Goal: Task Accomplishment & Management: Use online tool/utility

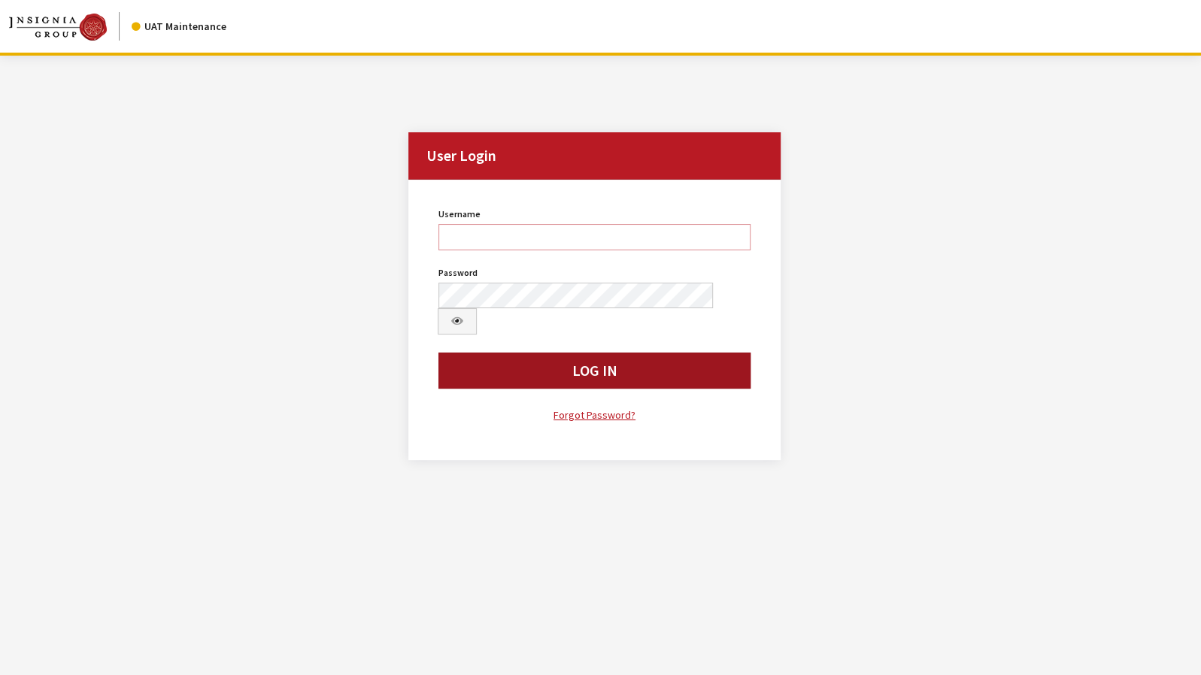
type input "jkrause"
click at [455, 353] on button "Log In" at bounding box center [595, 371] width 312 height 36
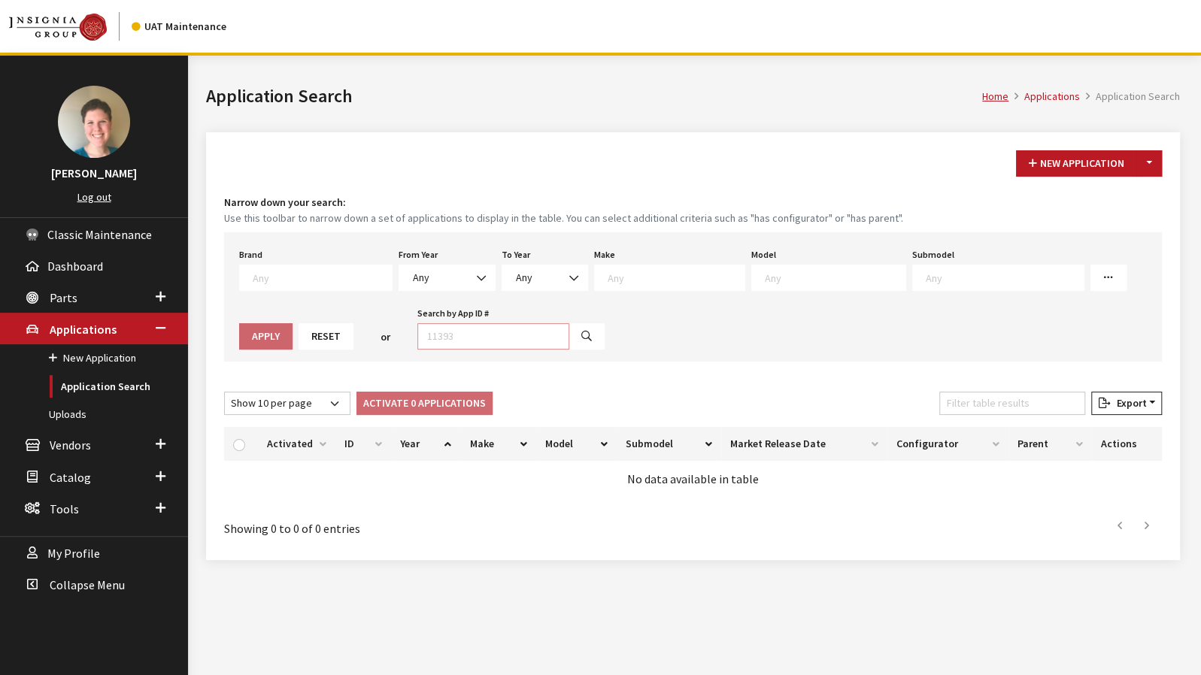
click at [433, 334] on input "Search by App ID #" at bounding box center [493, 336] width 152 height 26
type input "30724"
select select
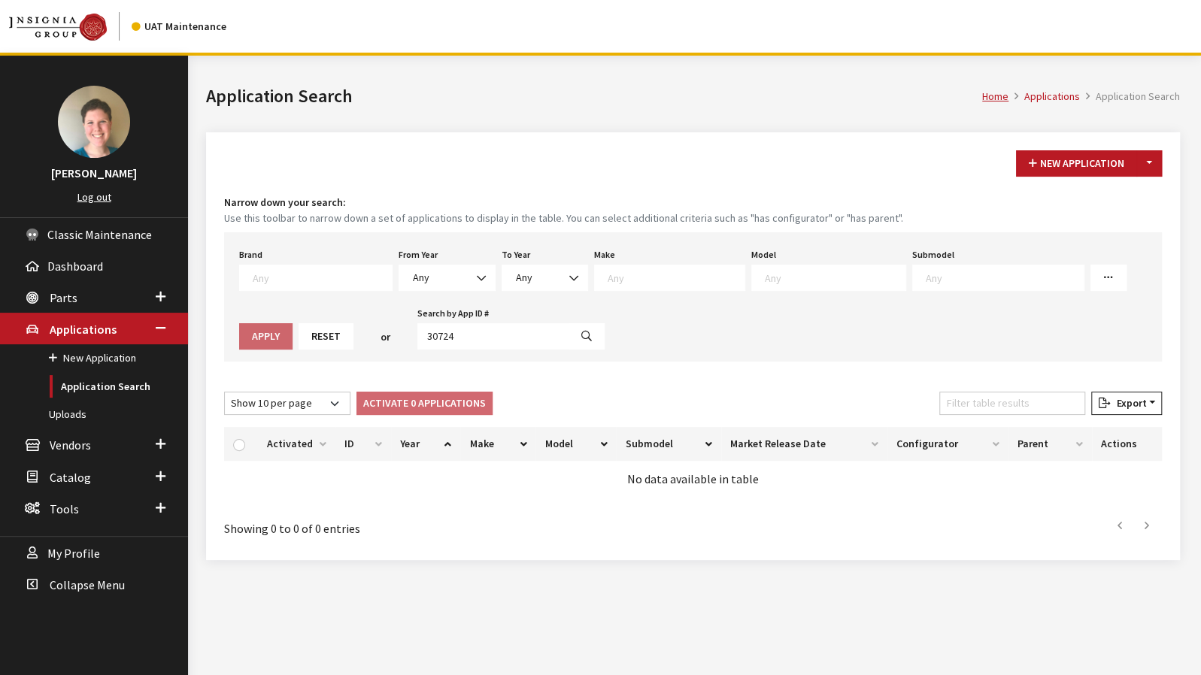
select select
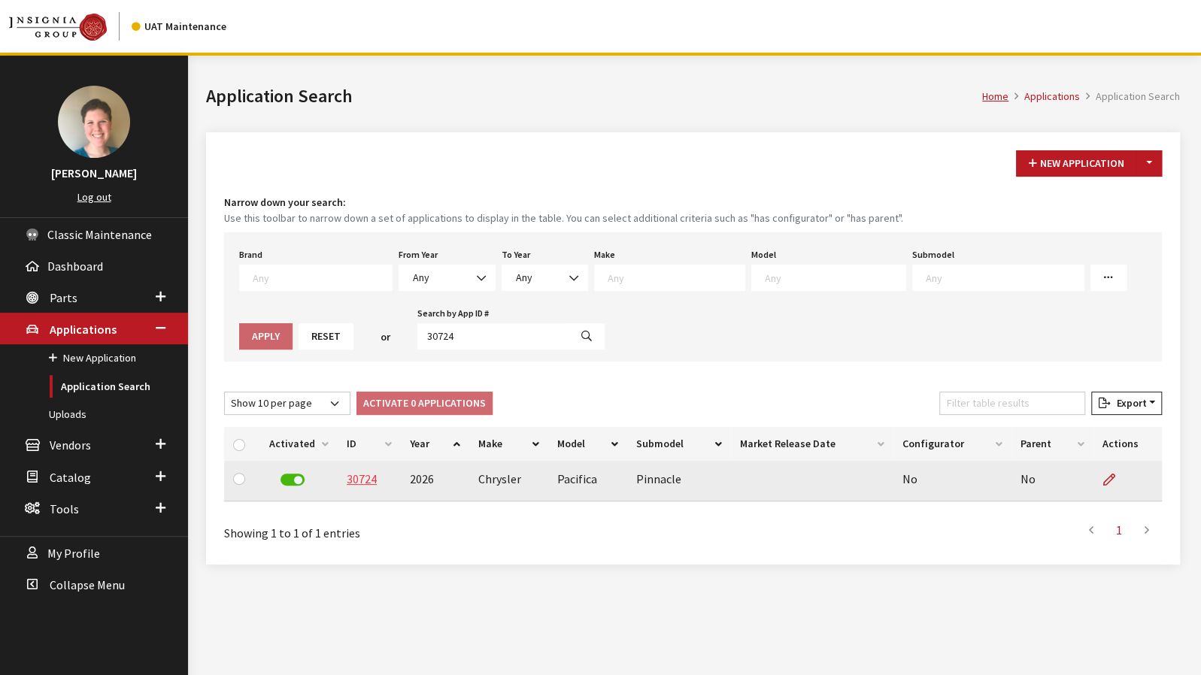
click at [363, 473] on link "30724" at bounding box center [362, 479] width 30 height 15
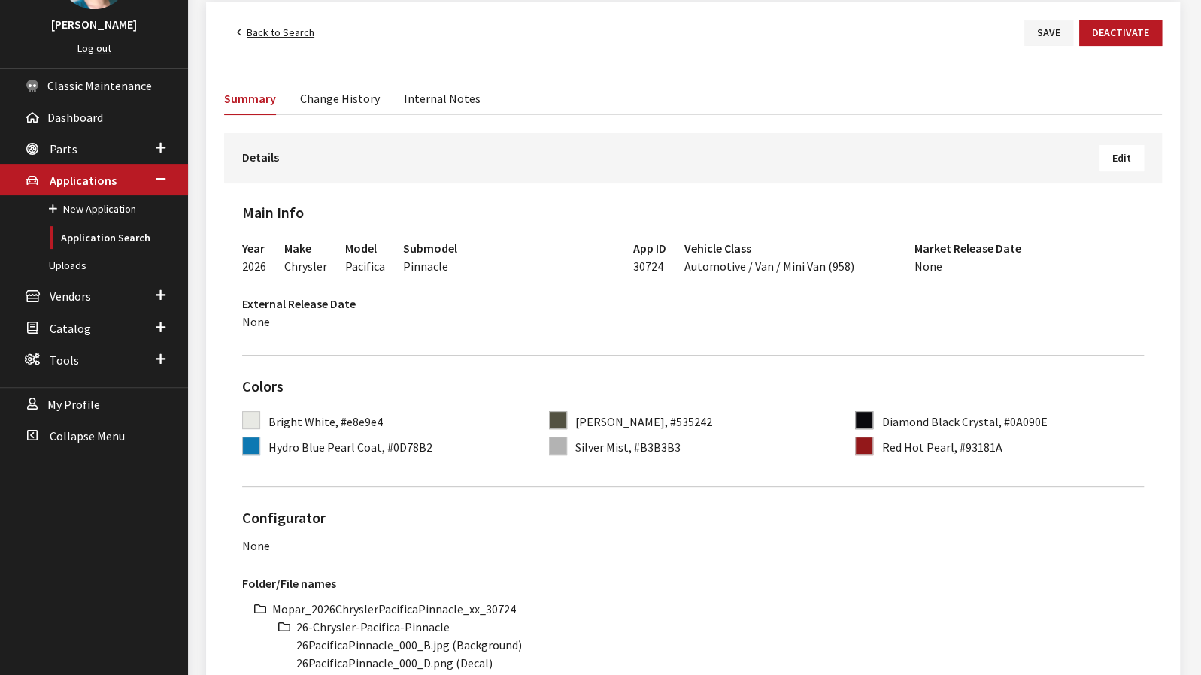
scroll to position [150, 0]
click at [1118, 165] on button "Edit" at bounding box center [1122, 157] width 44 height 26
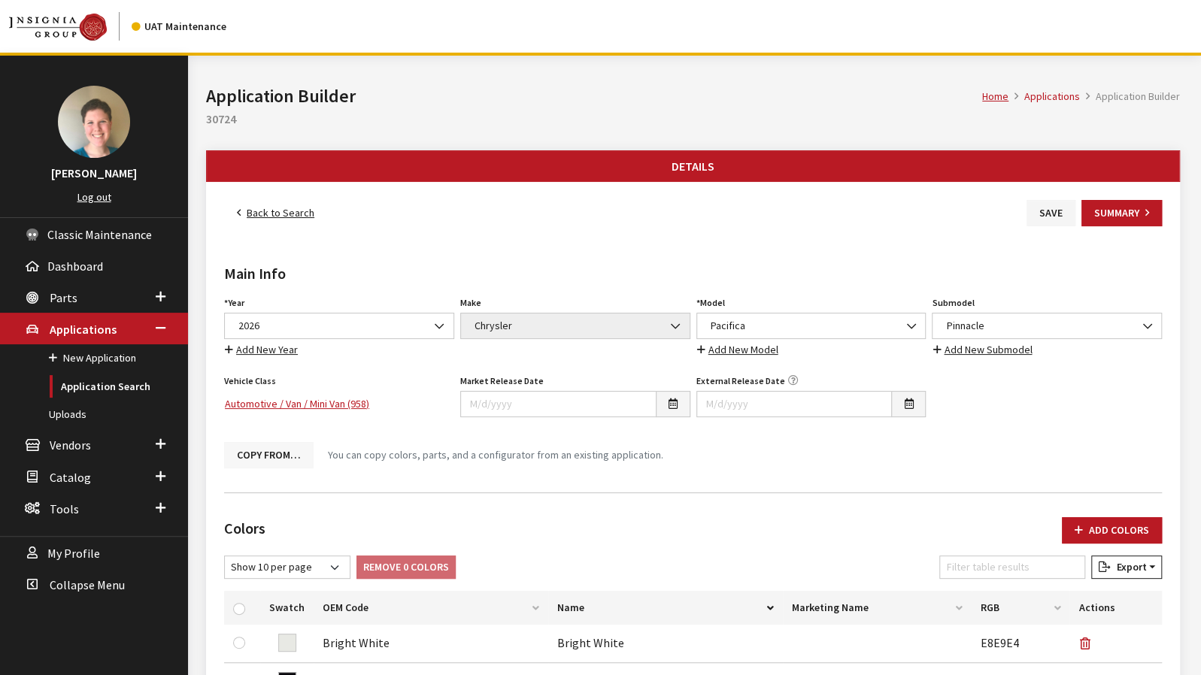
click at [296, 447] on button "Copy From…" at bounding box center [269, 455] width 90 height 26
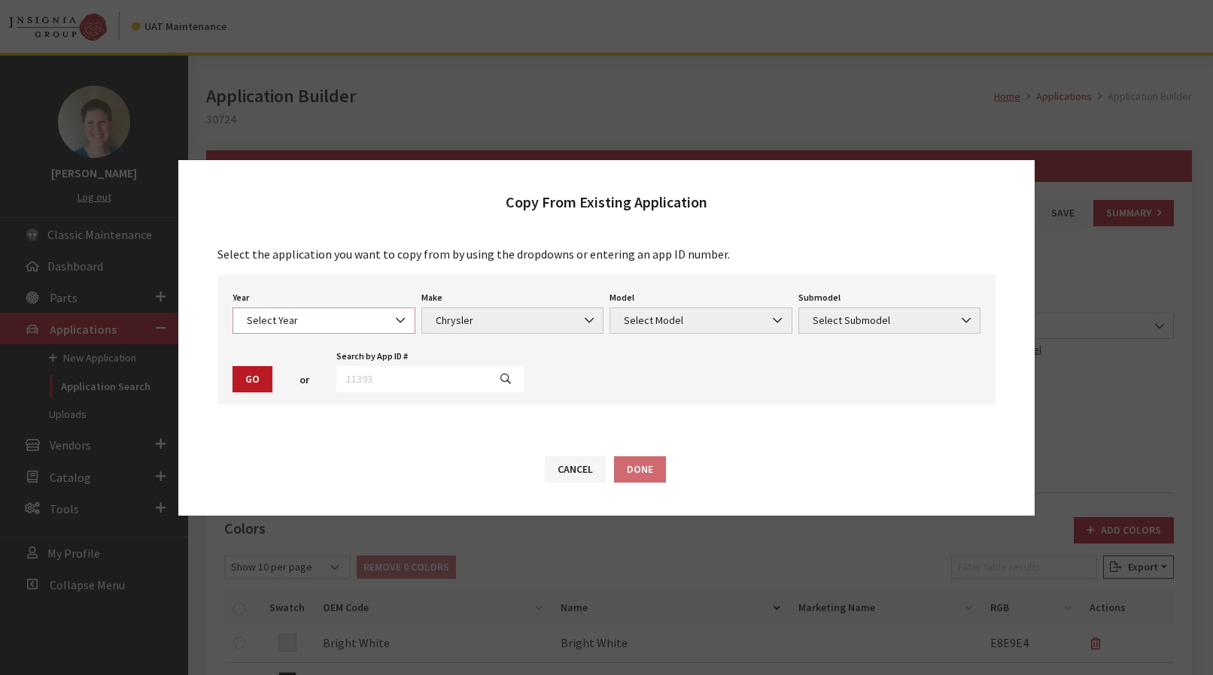
click at [393, 324] on span at bounding box center [402, 321] width 26 height 26
select select "44"
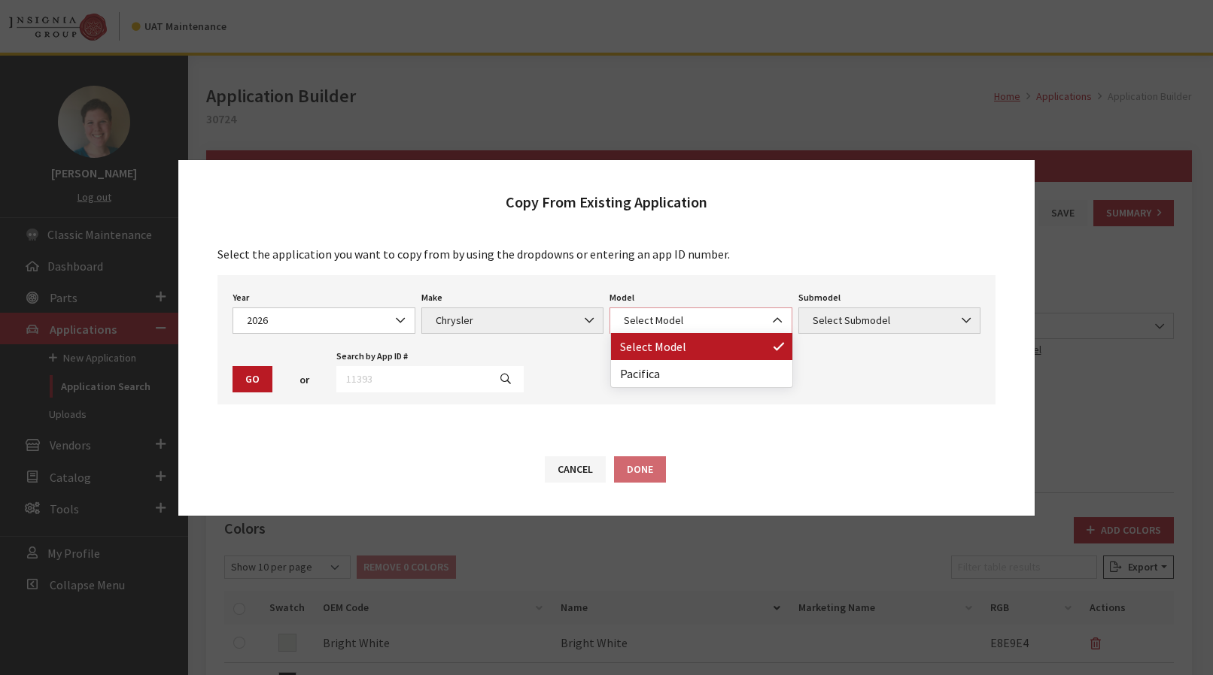
click at [676, 317] on span "Select Model" at bounding box center [700, 321] width 163 height 16
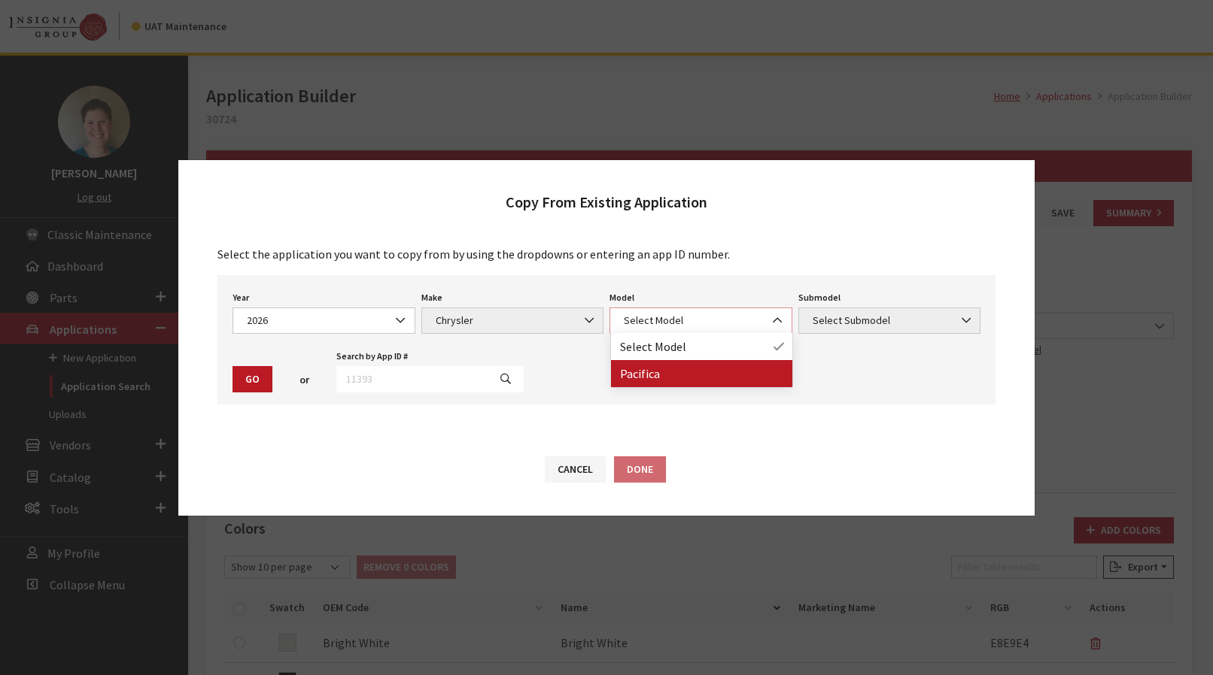
select select "178"
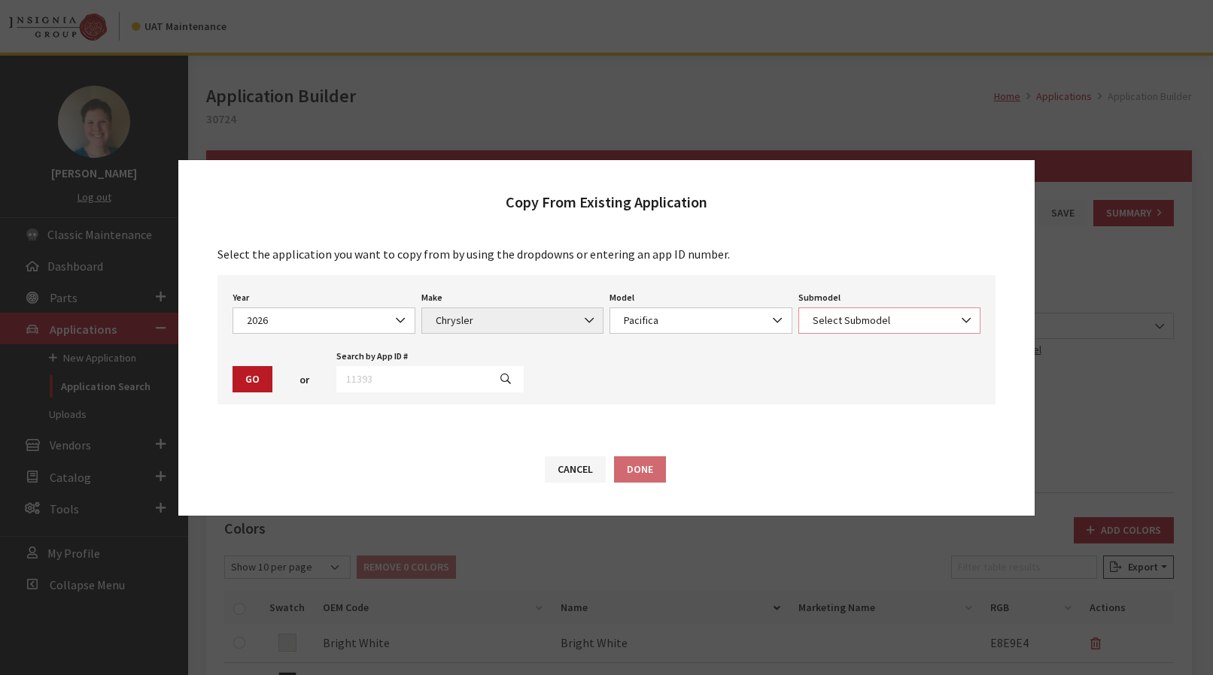
click at [888, 314] on span "Select Submodel" at bounding box center [889, 321] width 163 height 16
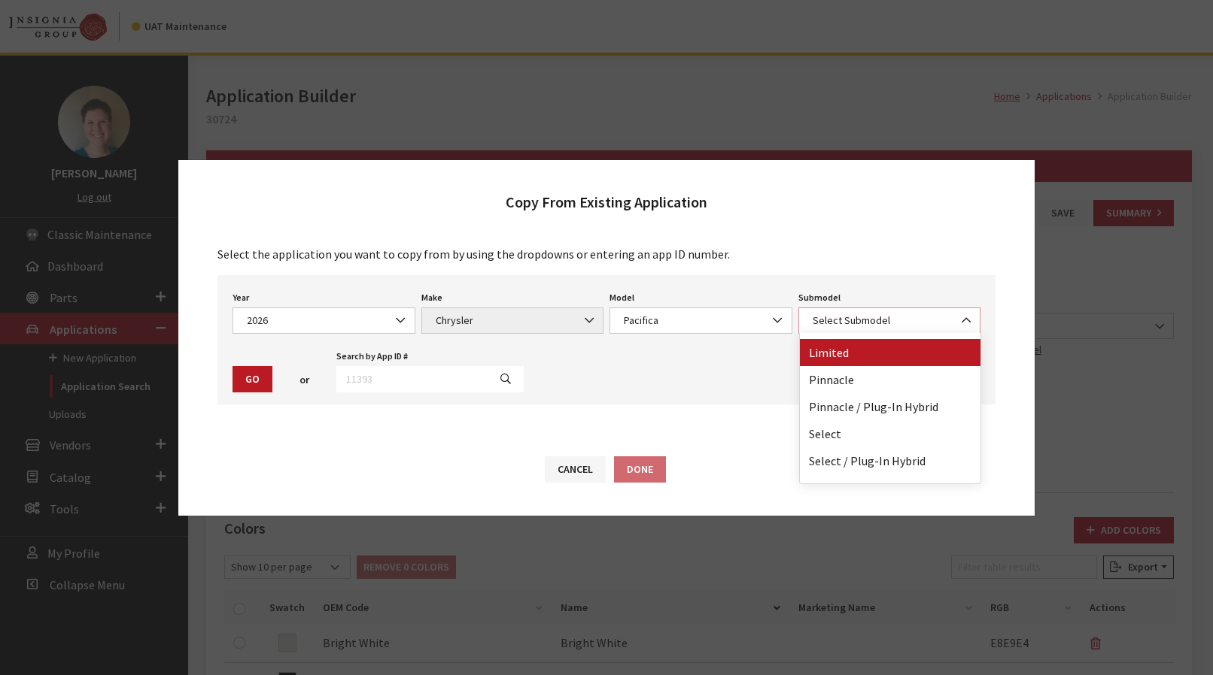
scroll to position [75, 0]
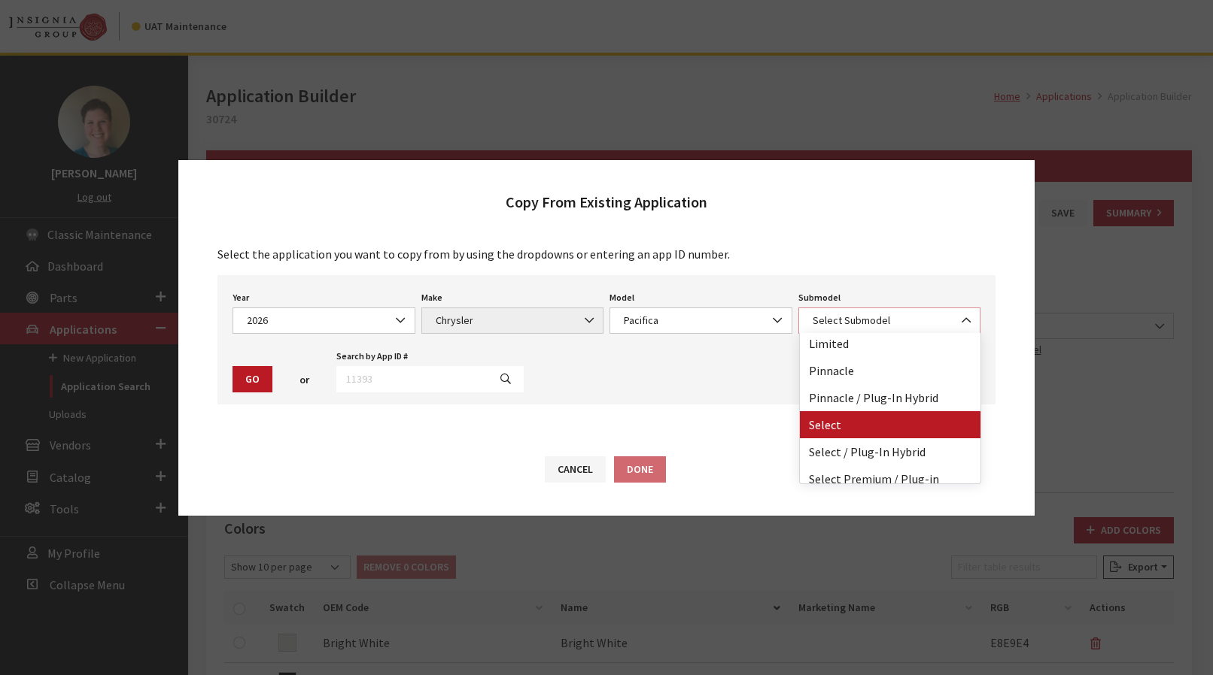
select select "2429"
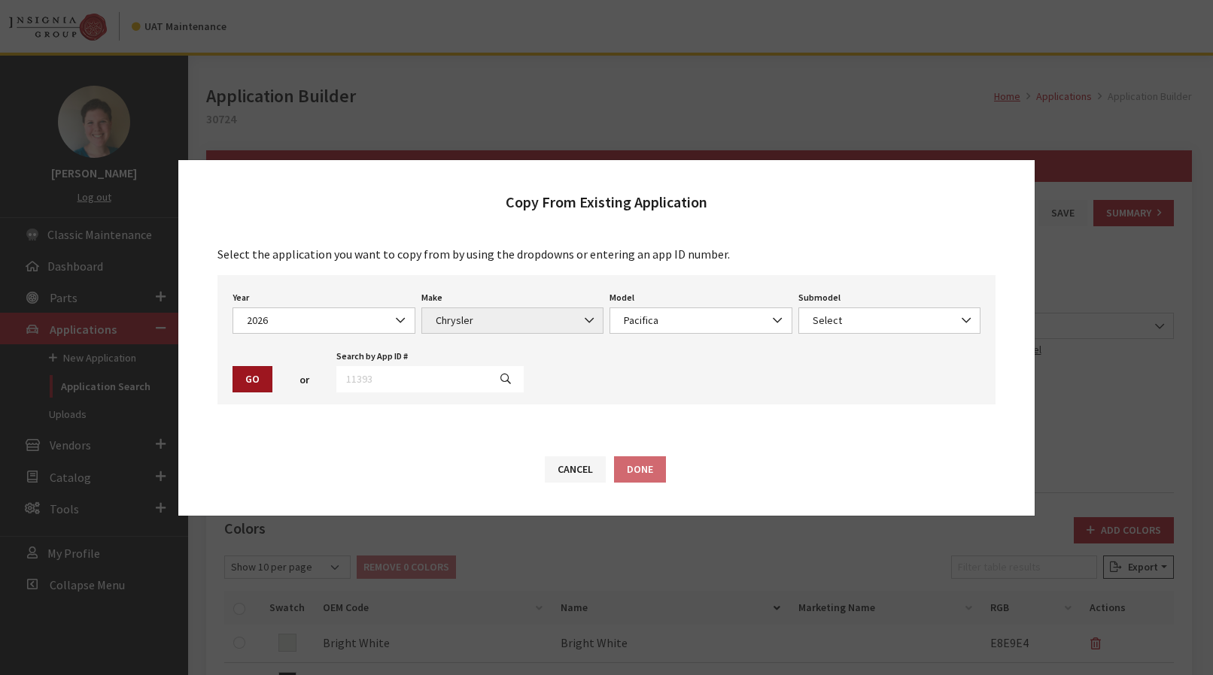
click at [260, 375] on button "Go" at bounding box center [252, 379] width 40 height 26
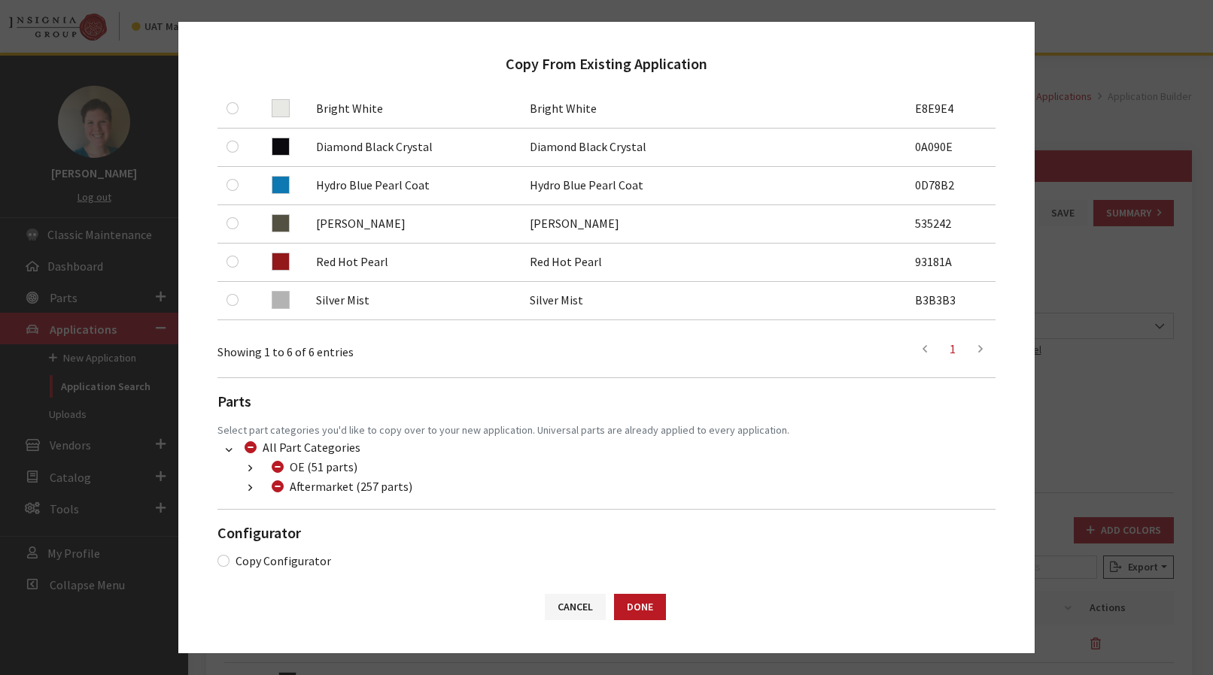
scroll to position [319, 0]
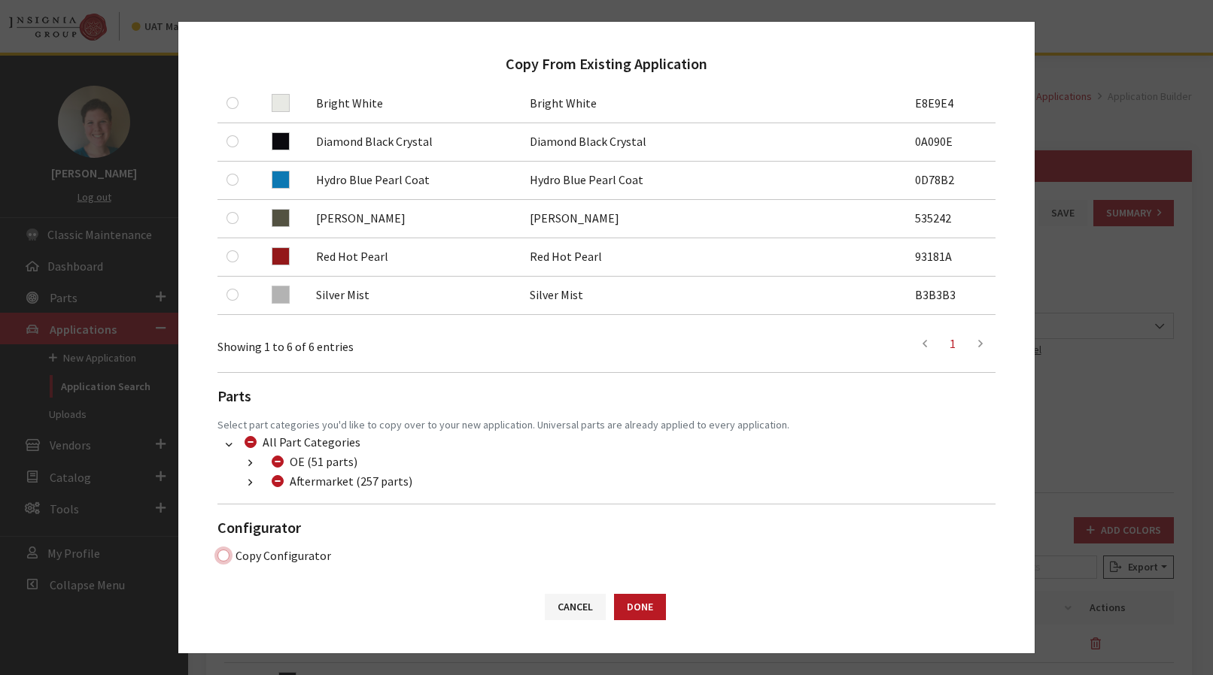
click at [223, 552] on input "Copy Configurator" at bounding box center [223, 556] width 12 height 12
checkbox input "true"
click at [636, 615] on button "Done" at bounding box center [640, 607] width 52 height 26
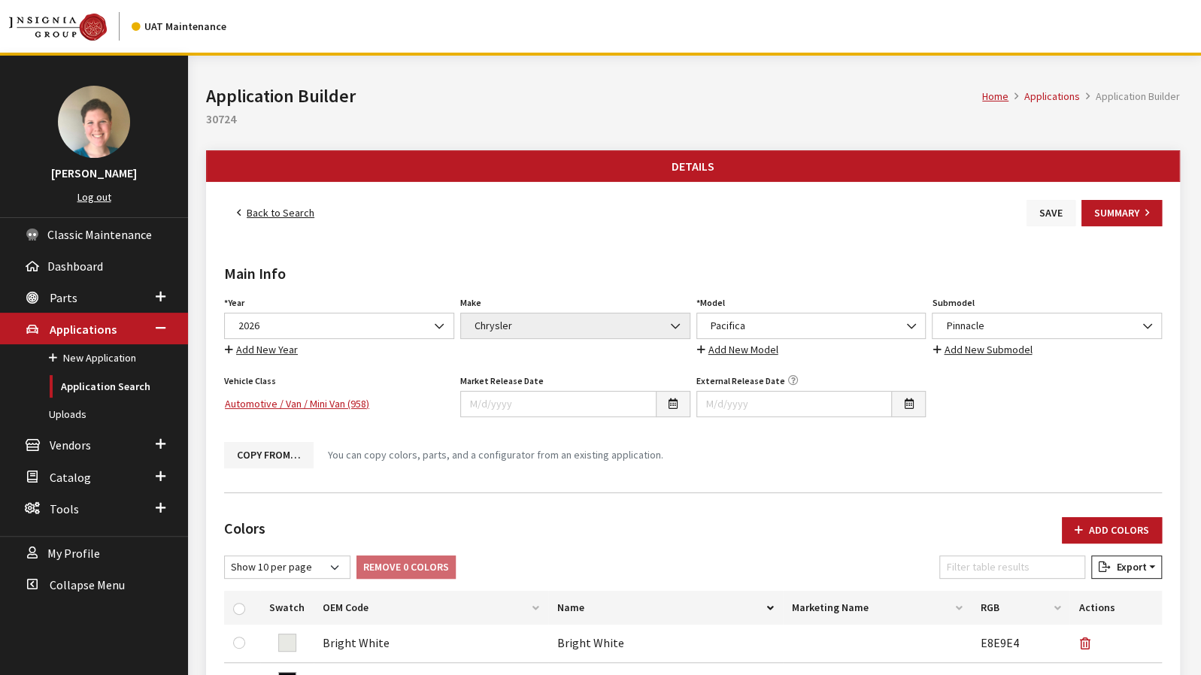
click at [1035, 214] on button "Save" at bounding box center [1051, 213] width 49 height 26
click at [284, 213] on link "Back to Search" at bounding box center [275, 213] width 103 height 26
